Goal: Information Seeking & Learning: Learn about a topic

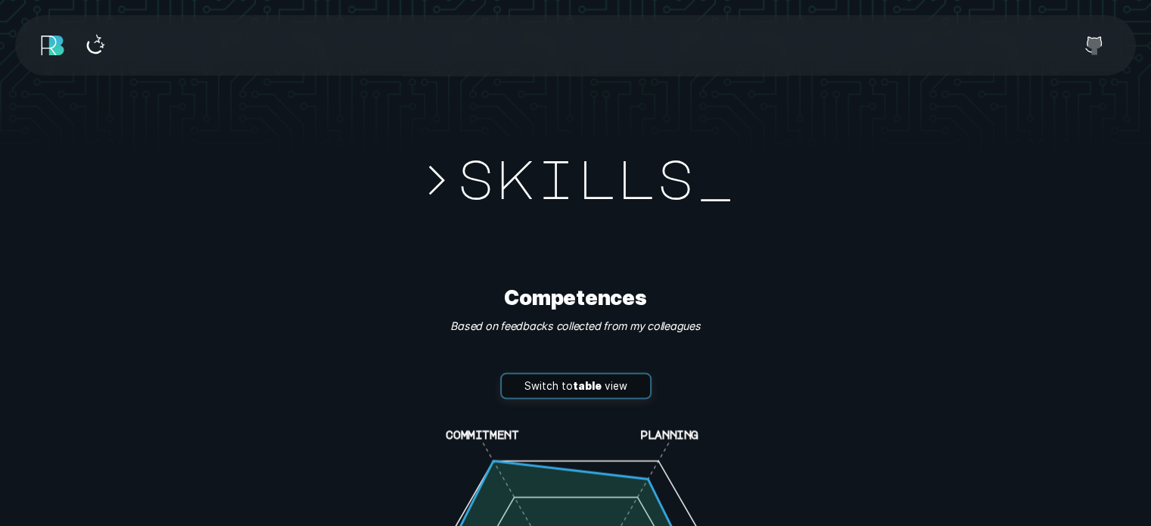
scroll to position [2664, 0]
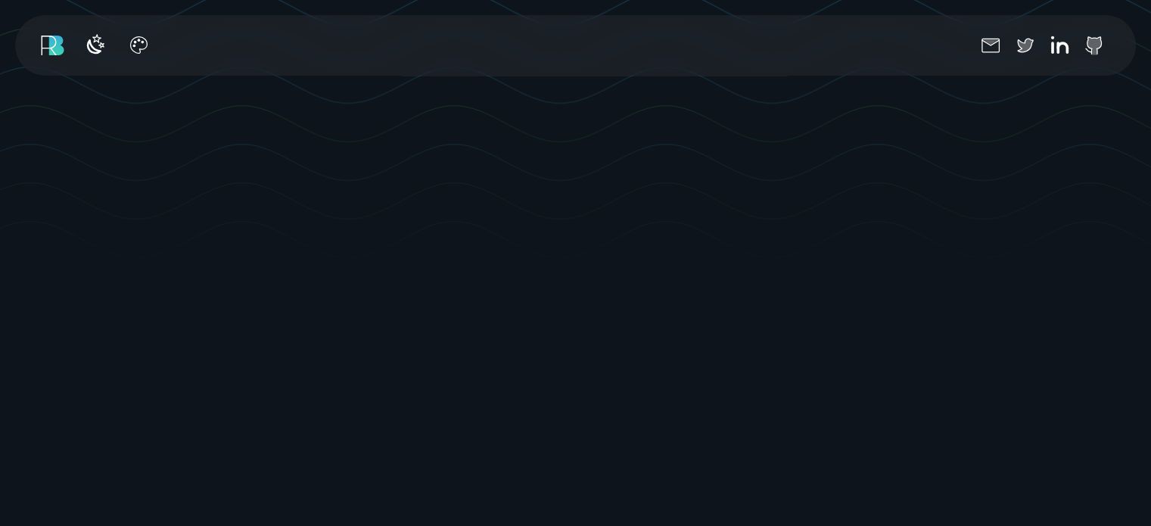
scroll to position [530, 0]
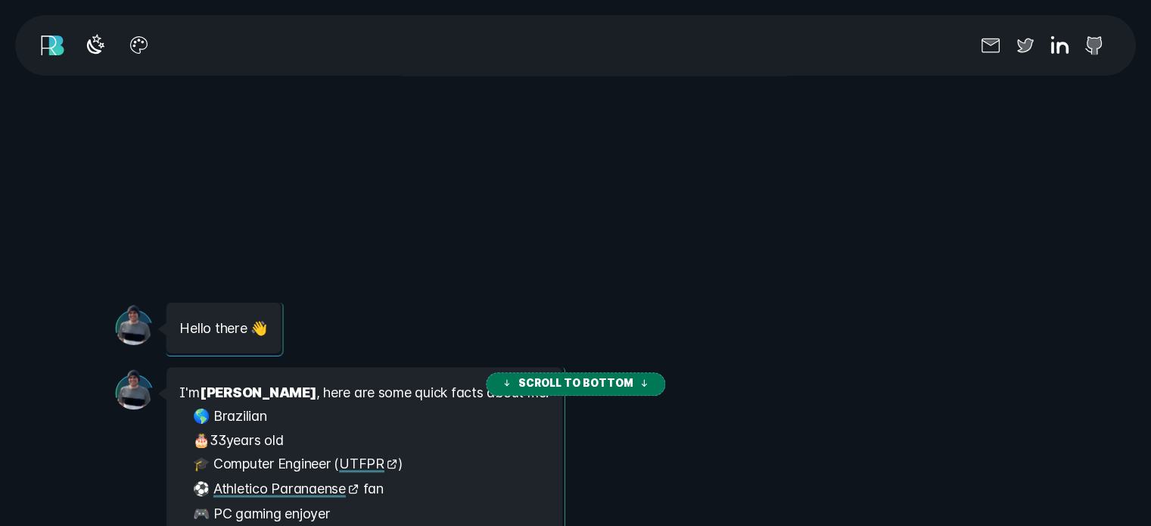
scroll to position [1135, 0]
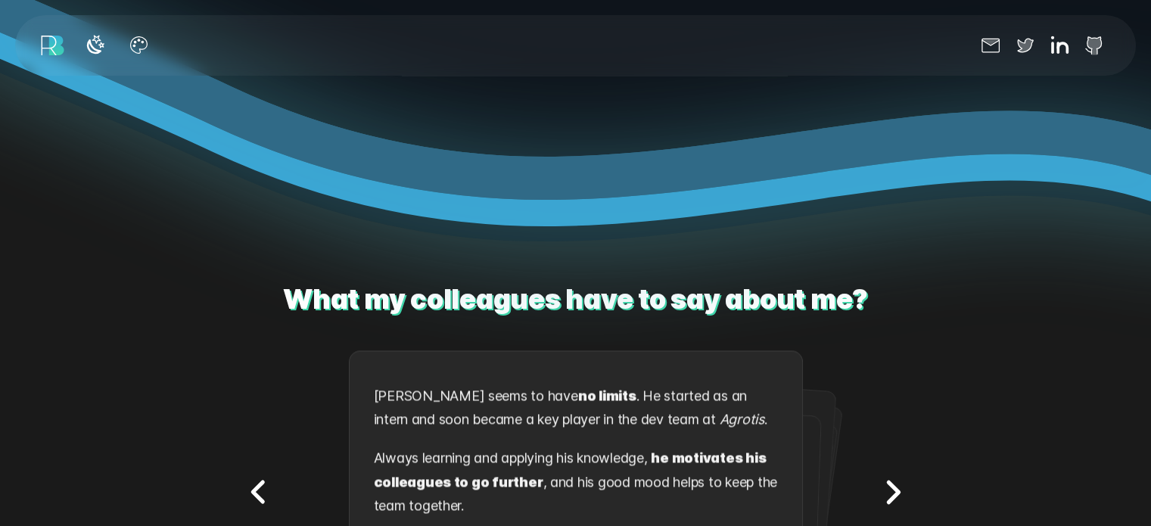
scroll to position [2043, 0]
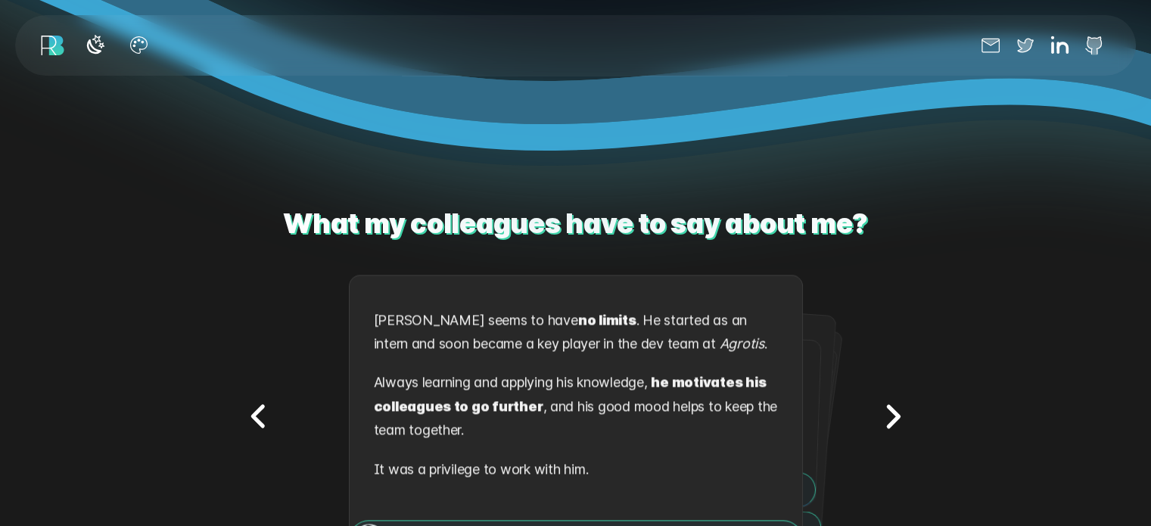
click at [888, 406] on icon "Next testimonial" at bounding box center [893, 416] width 10 height 20
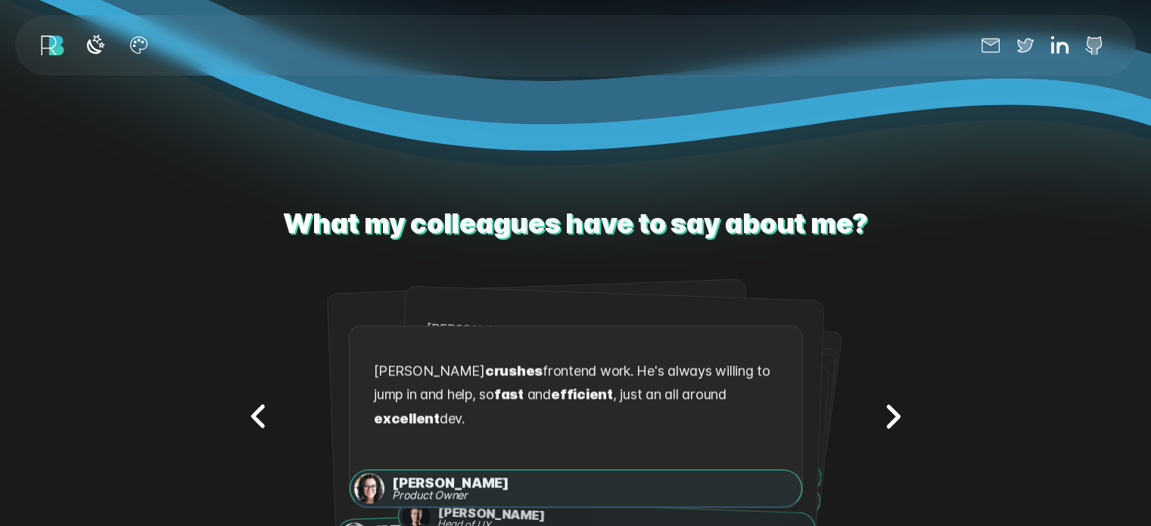
click at [888, 406] on icon "Next testimonial" at bounding box center [893, 416] width 10 height 20
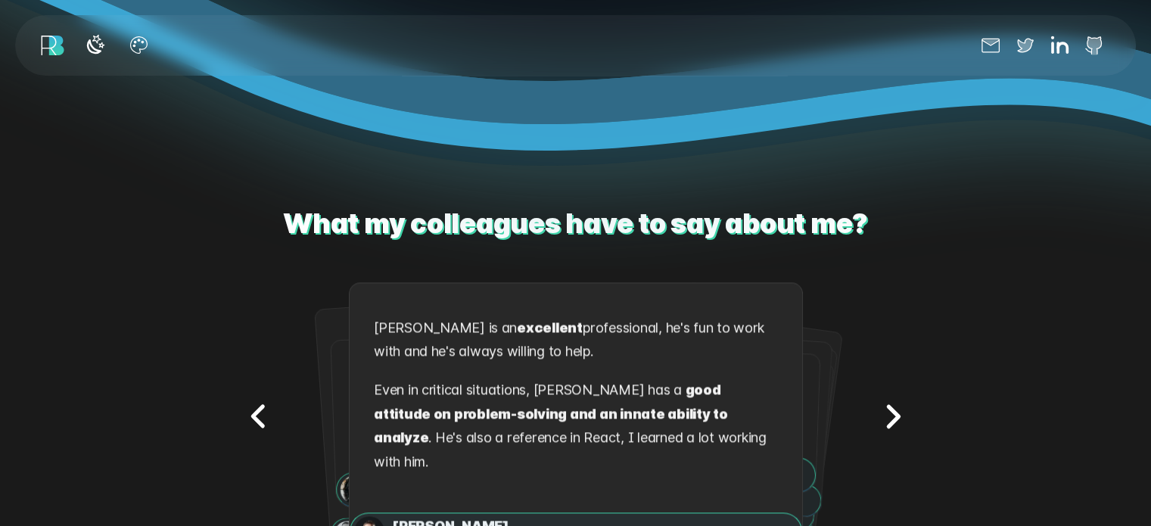
click at [881, 393] on icon "Next testimonial" at bounding box center [893, 417] width 48 height 48
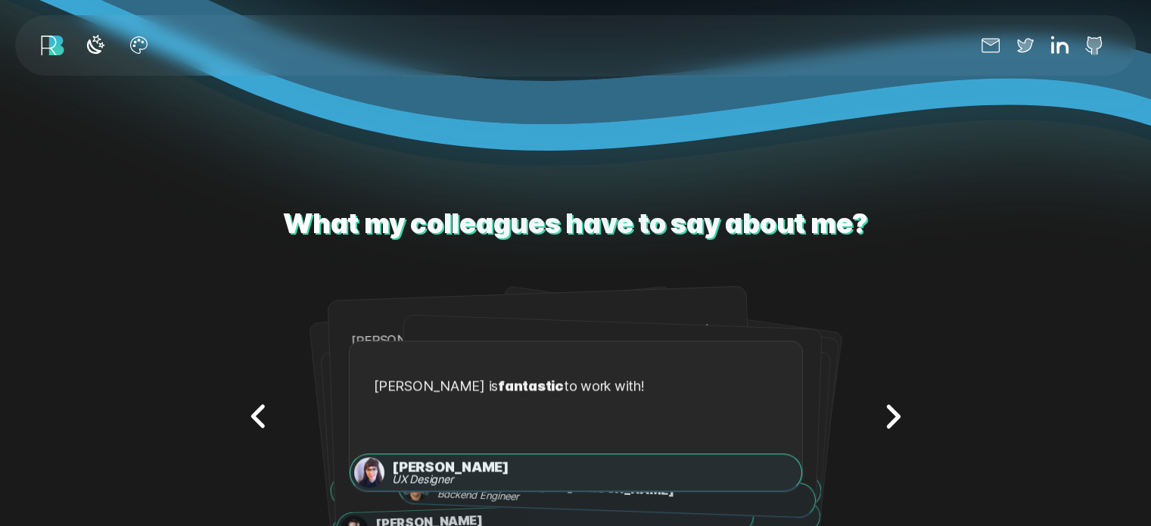
click at [881, 393] on icon "Next testimonial" at bounding box center [893, 417] width 48 height 48
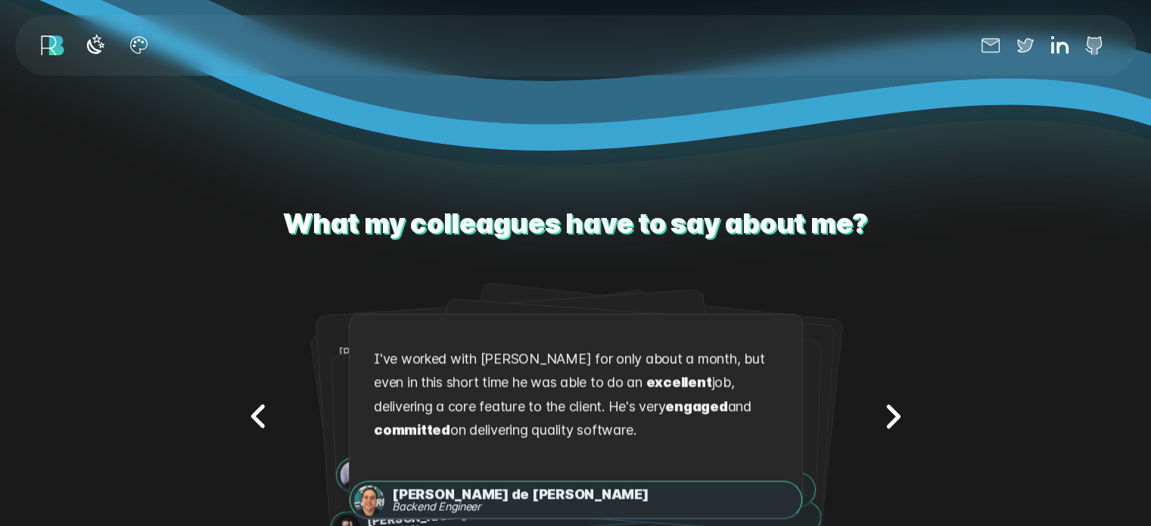
click at [881, 393] on icon "Next testimonial" at bounding box center [893, 417] width 48 height 48
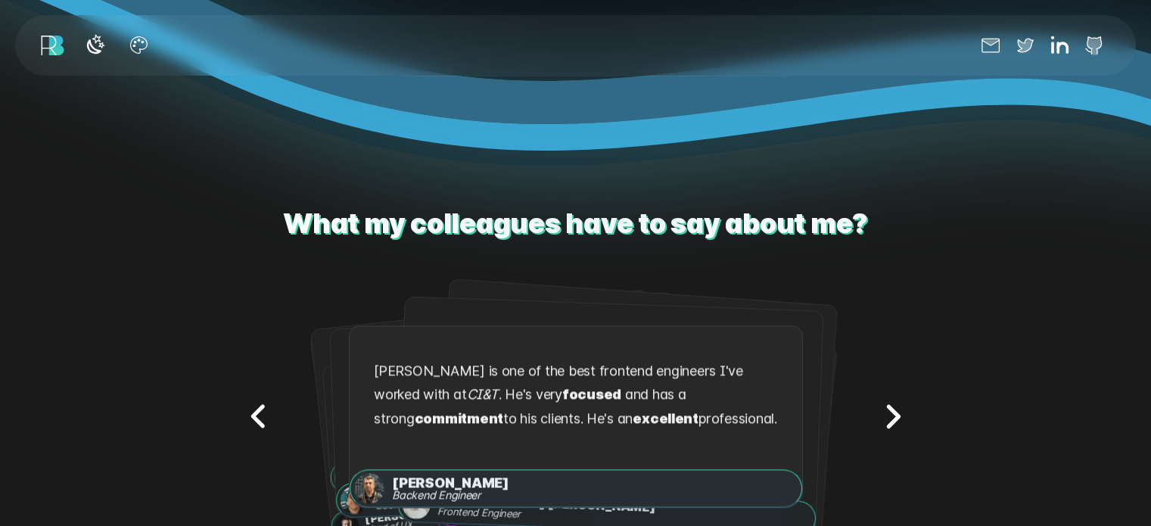
click at [881, 393] on icon "Next testimonial" at bounding box center [893, 417] width 48 height 48
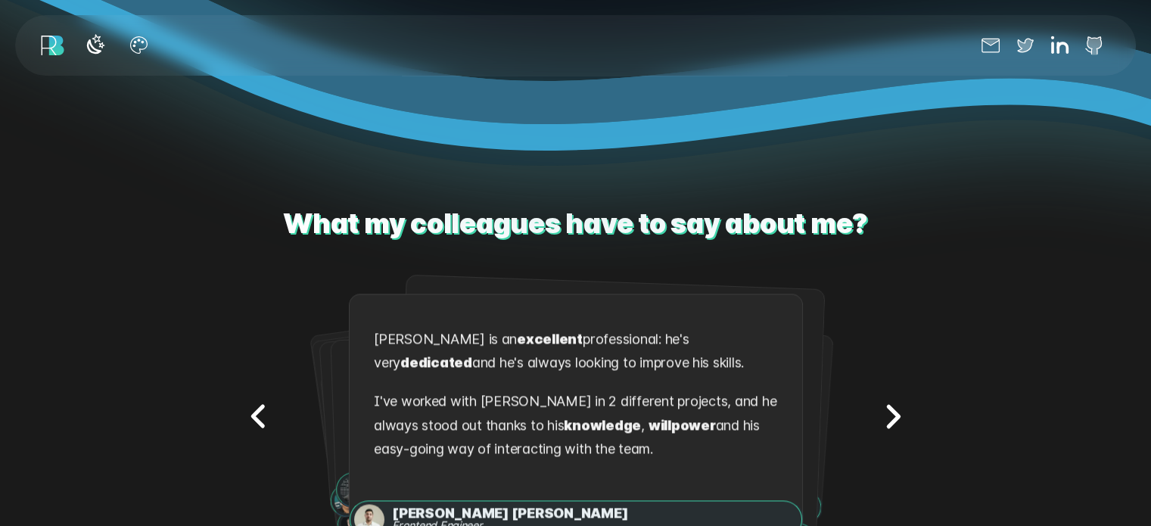
click at [881, 393] on icon "Next testimonial" at bounding box center [893, 417] width 48 height 48
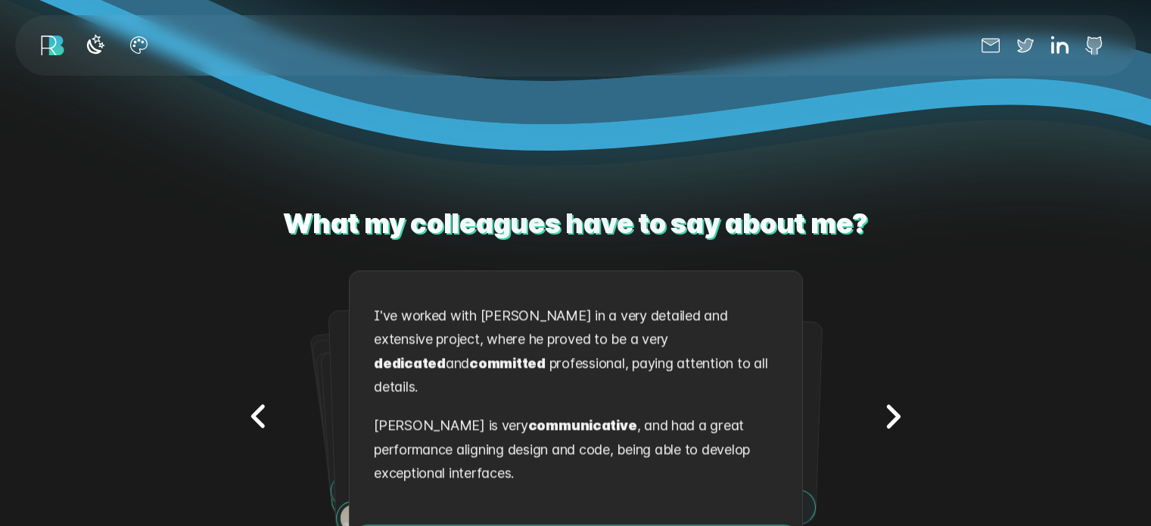
click at [881, 393] on icon "Next testimonial" at bounding box center [893, 417] width 48 height 48
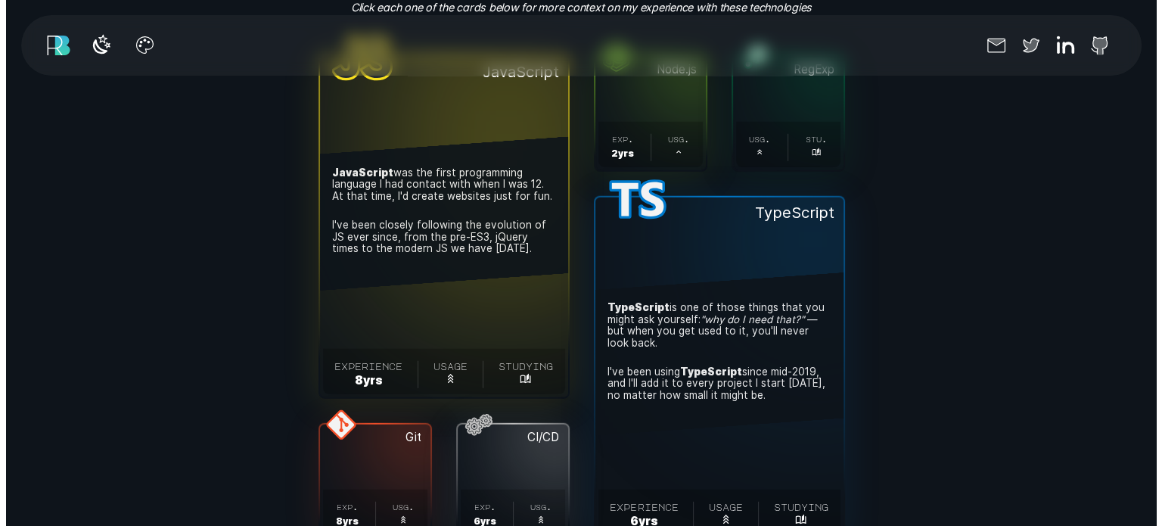
scroll to position [4086, 0]
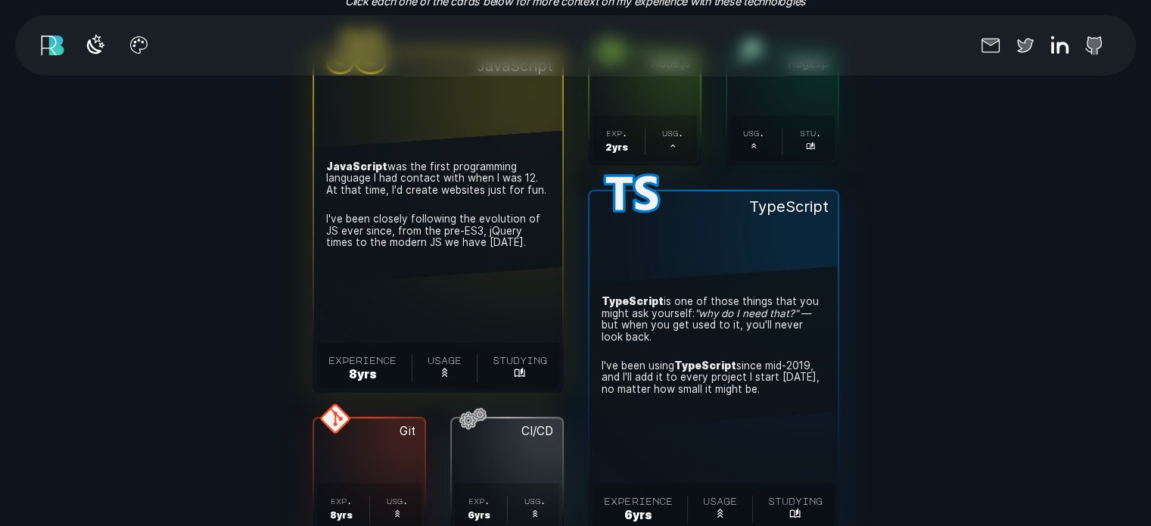
click at [460, 388] on span "experience 8 yr s . usage . studying ." at bounding box center [438, 365] width 242 height 45
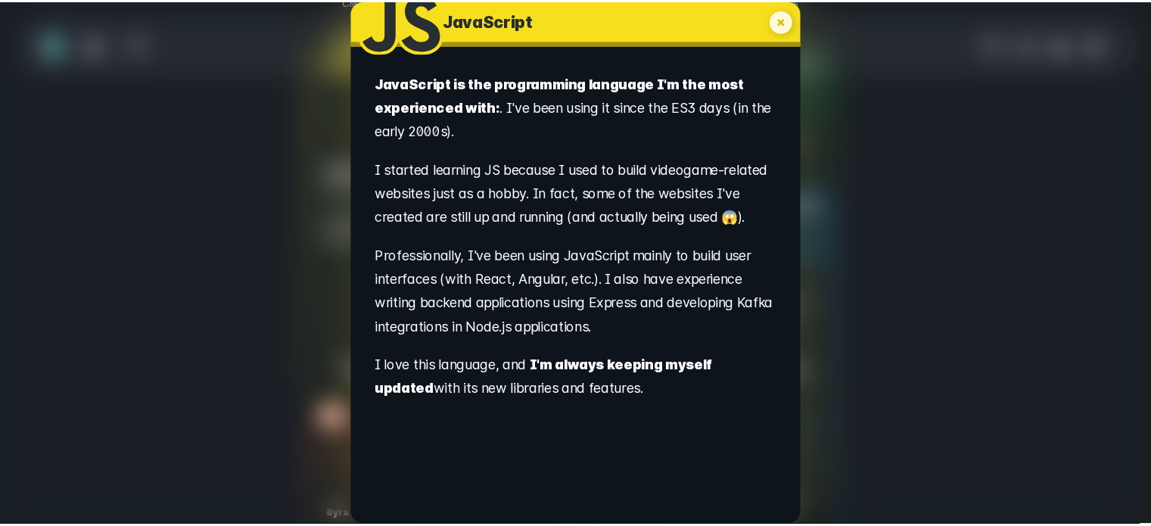
scroll to position [306, 0]
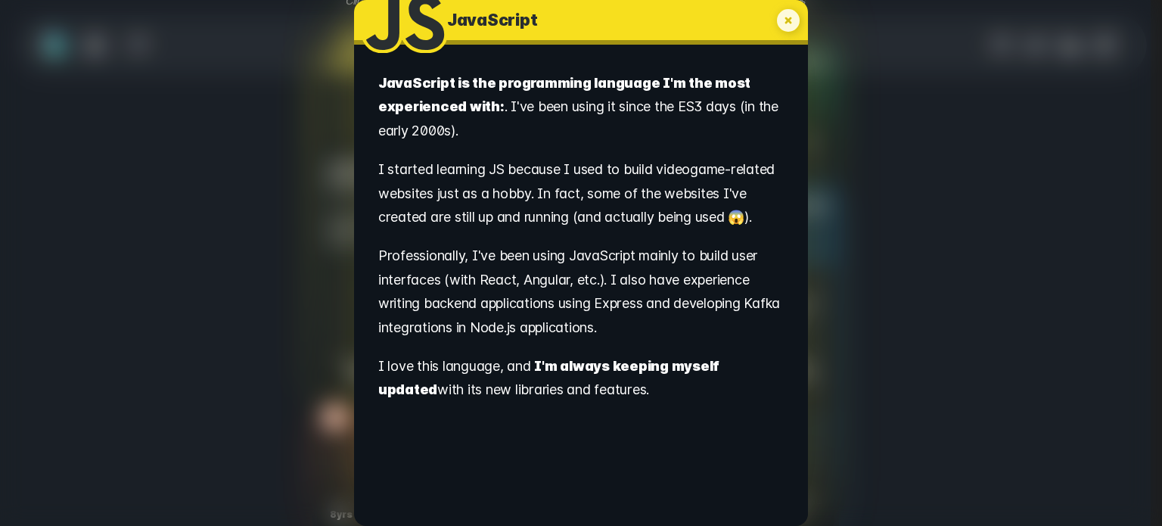
click at [788, 21] on icon "My experience with JavaScript" at bounding box center [788, 20] width 23 height 23
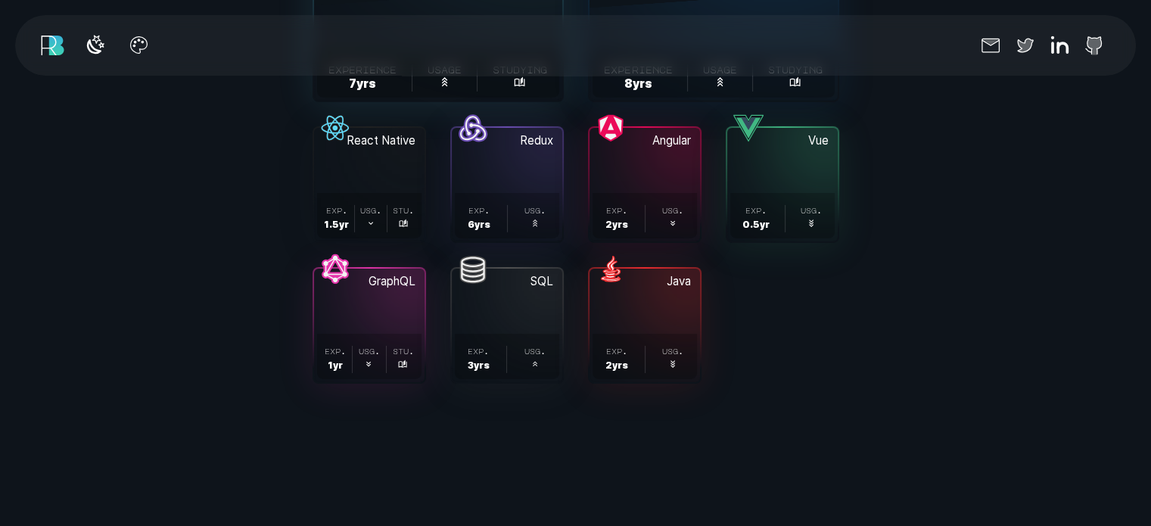
scroll to position [4908, 0]
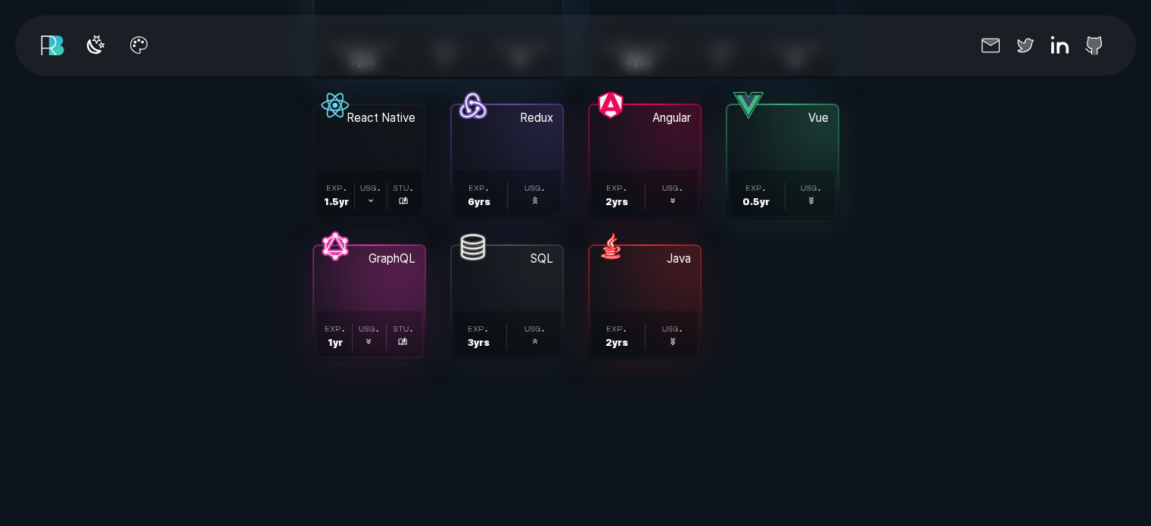
click at [330, 359] on button "GraphQL . exp. 1 yr . usg. . stu. ." at bounding box center [369, 302] width 110 height 113
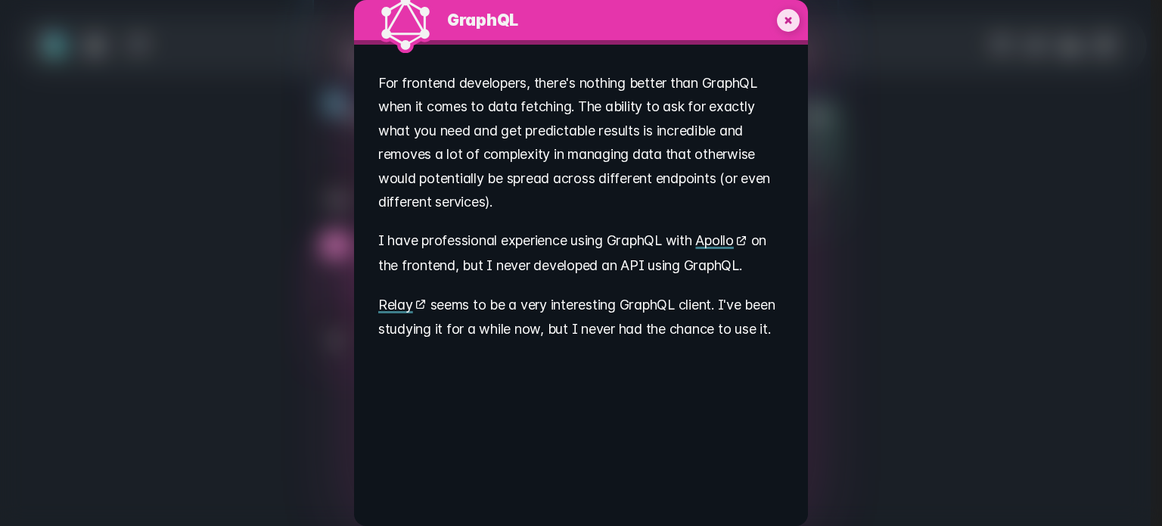
click at [777, 31] on icon "My experience with GraphQL" at bounding box center [788, 20] width 23 height 23
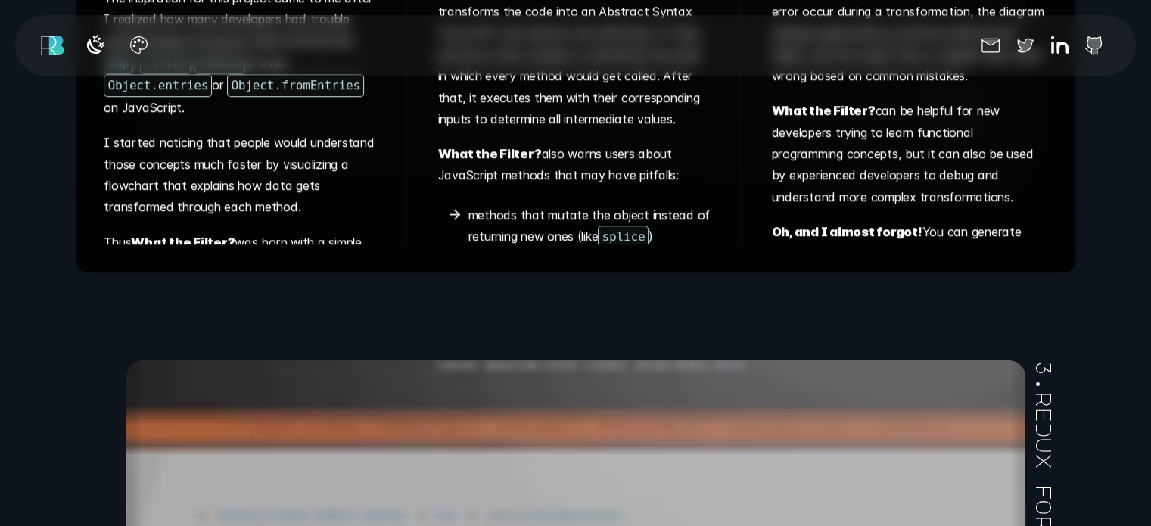
scroll to position [6951, 0]
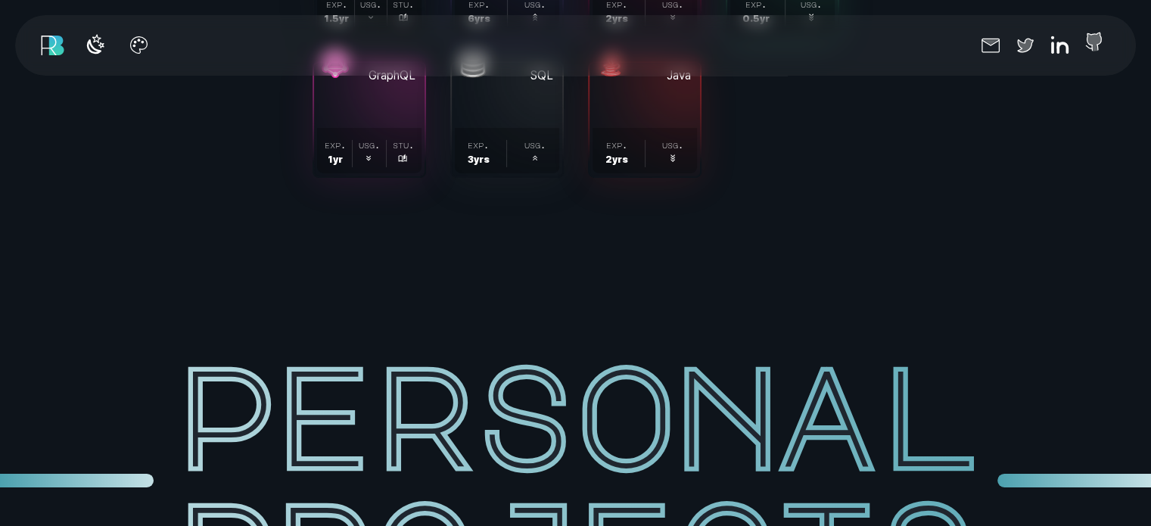
scroll to position [5015, 0]
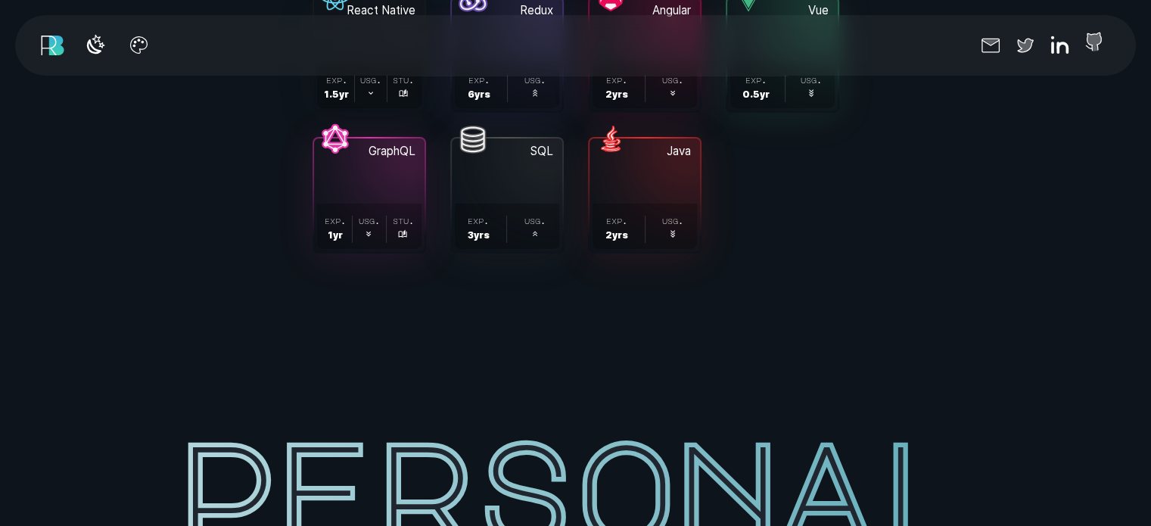
click at [1087, 44] on icon at bounding box center [1095, 42] width 16 height 19
